Goal: Task Accomplishment & Management: Use online tool/utility

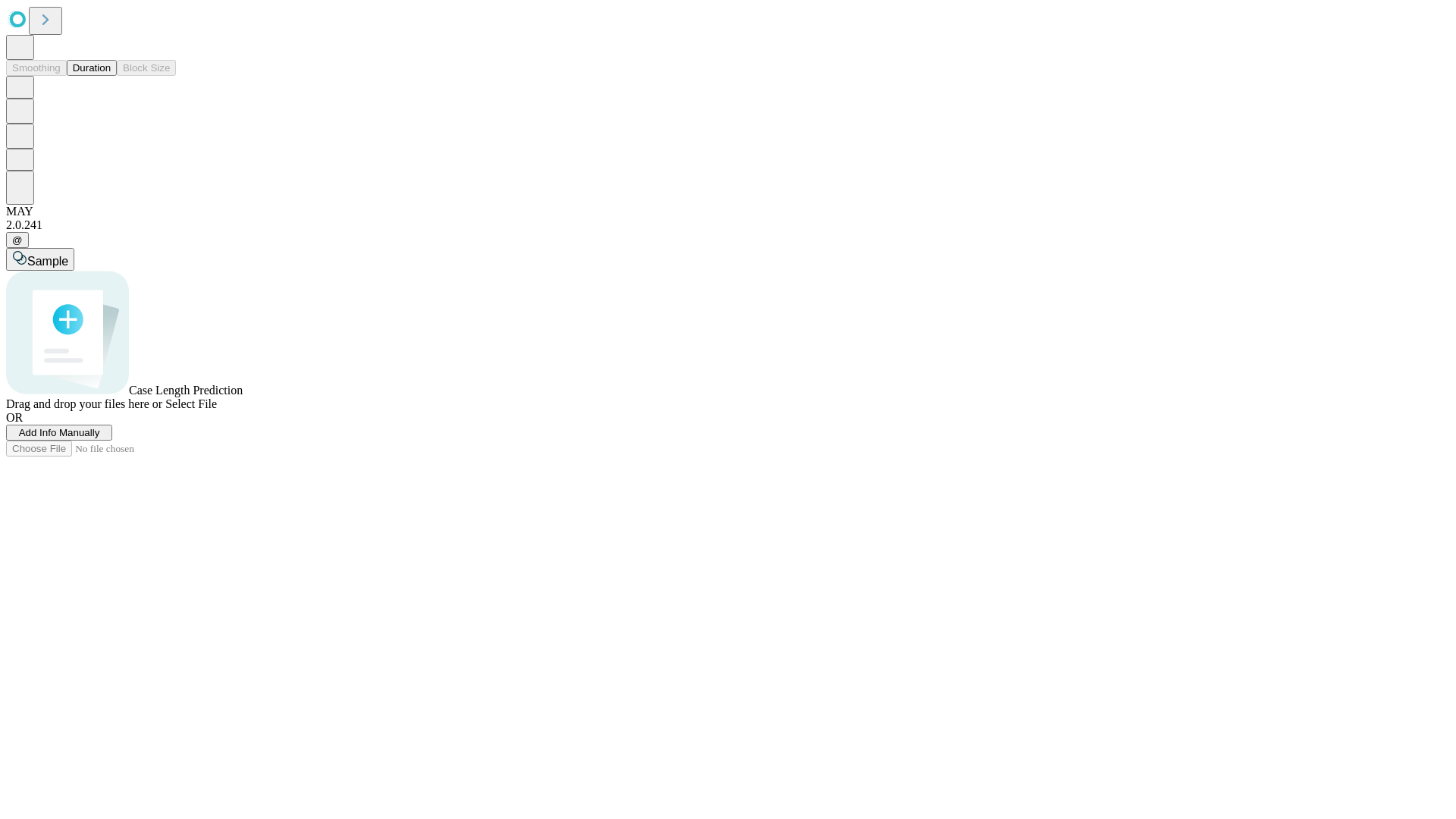
click at [110, 76] on button "Duration" at bounding box center [91, 68] width 50 height 16
click at [100, 438] on span "Add Info Manually" at bounding box center [60, 432] width 82 height 11
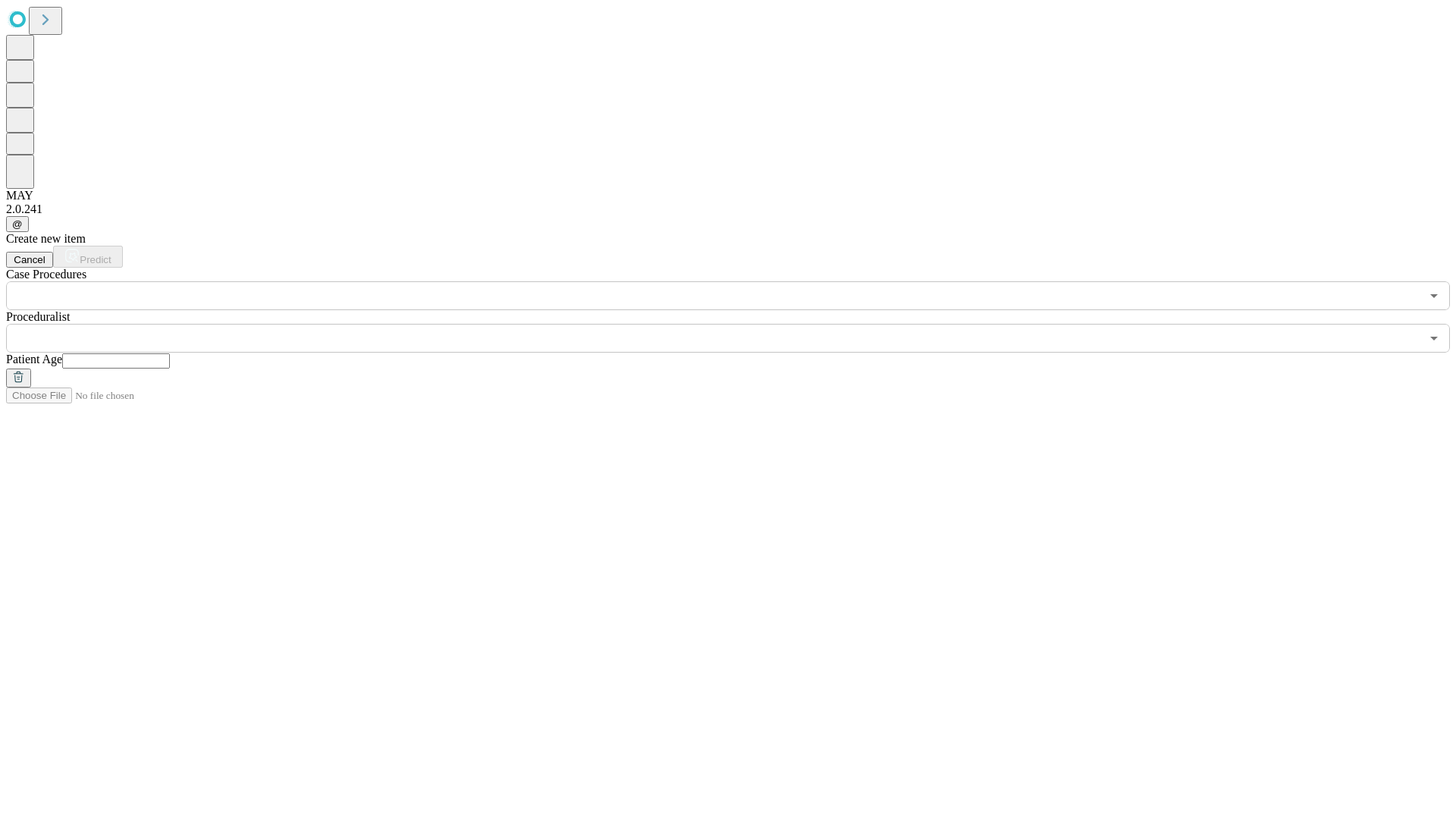
click at [170, 353] on input "text" at bounding box center [116, 360] width 108 height 15
type input "**"
click at [739, 324] on input "text" at bounding box center [713, 338] width 1414 height 29
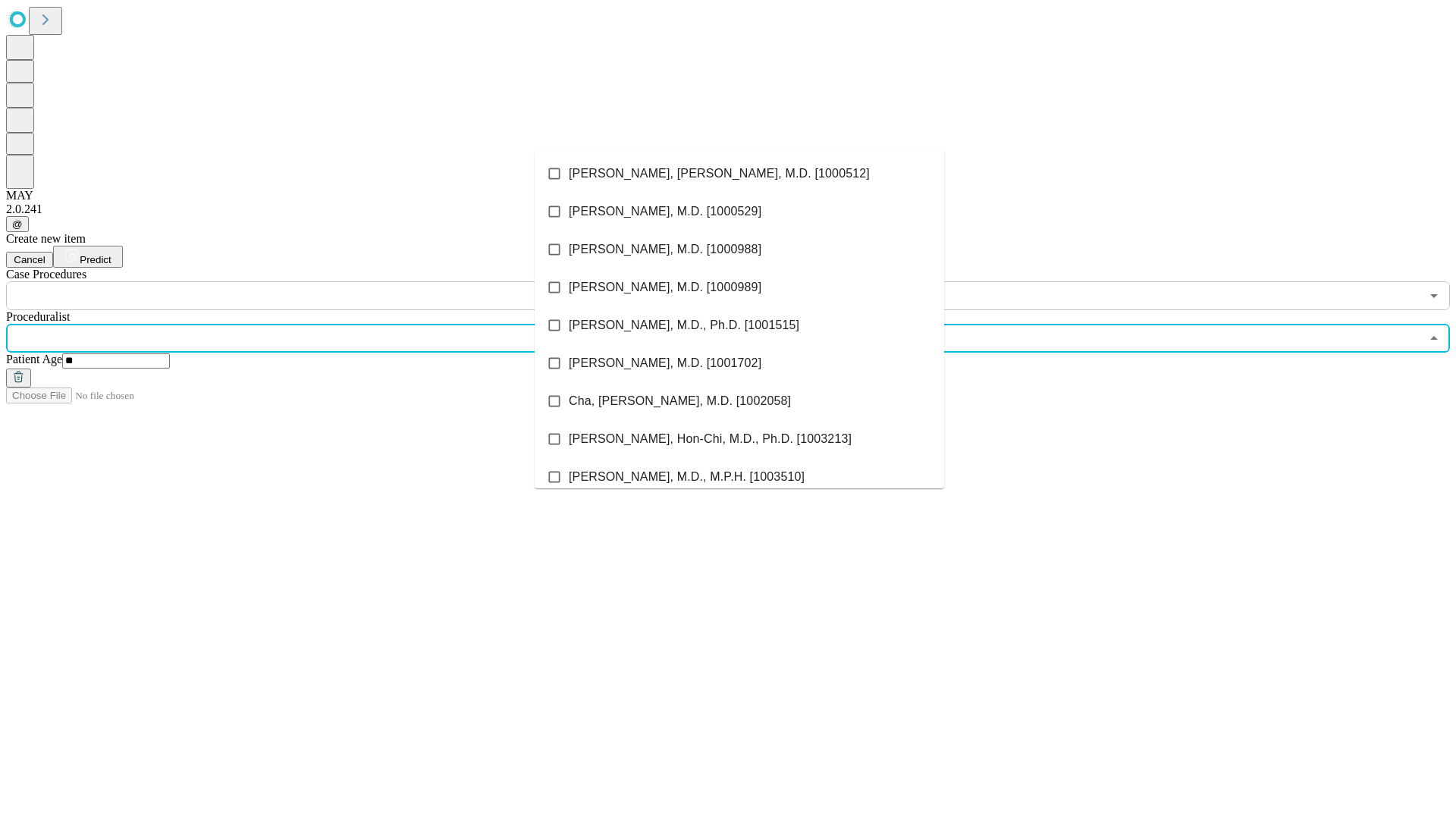
click at [739, 174] on li "[PERSON_NAME], [PERSON_NAME], M.D. [1000512]" at bounding box center [739, 173] width 409 height 38
click at [318, 281] on input "text" at bounding box center [713, 296] width 1414 height 29
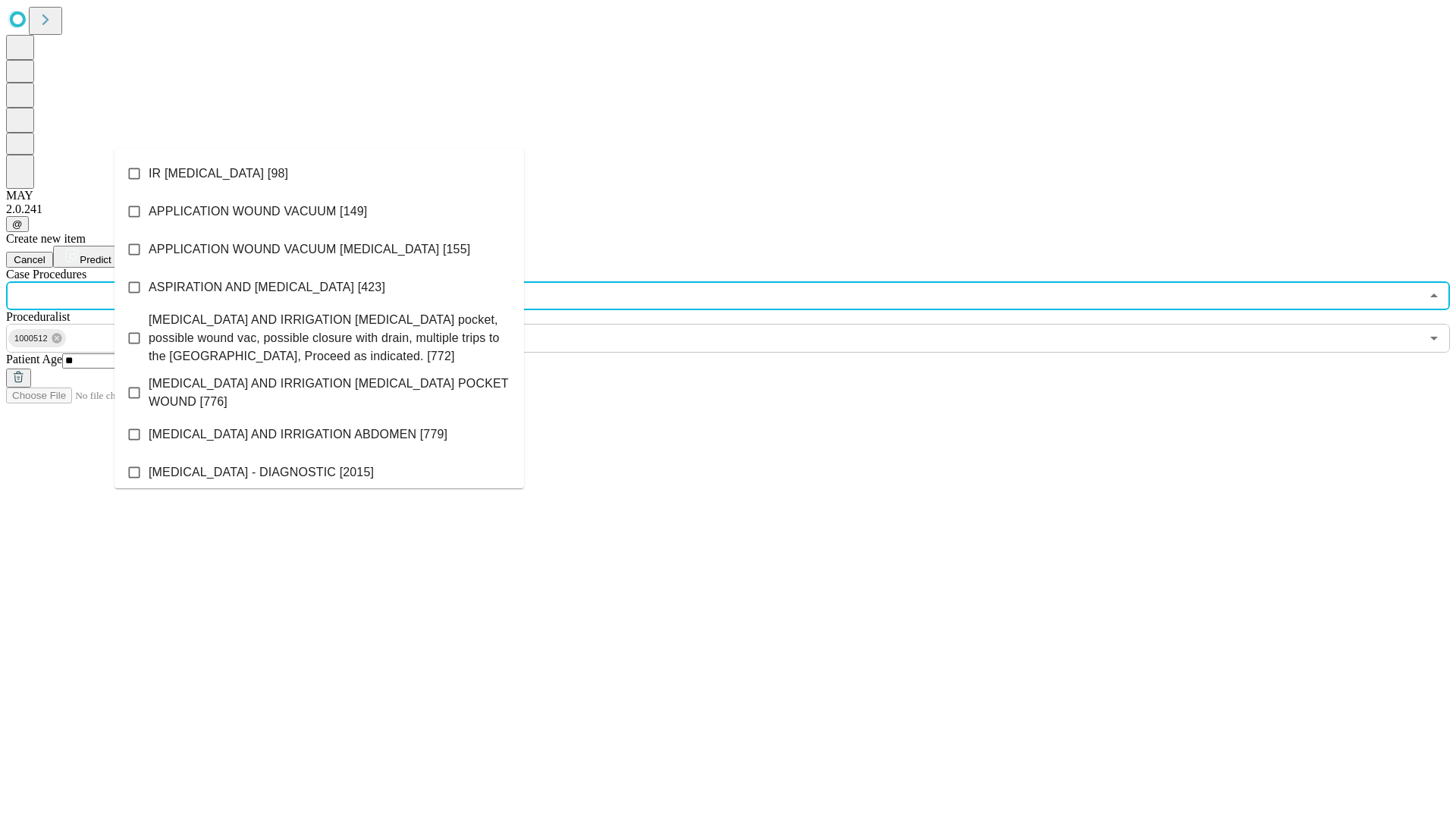
click at [319, 174] on li "IR [MEDICAL_DATA] [98]" at bounding box center [319, 173] width 409 height 38
